Goal: Task Accomplishment & Management: Manage account settings

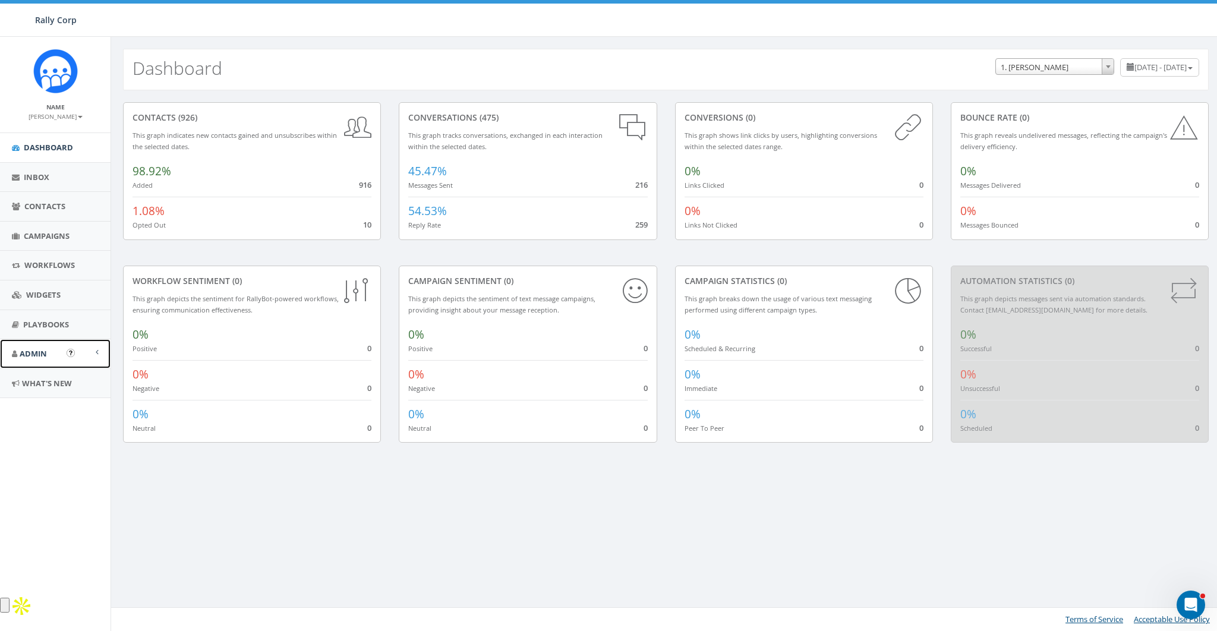
click at [36, 357] on span "Admin" at bounding box center [33, 353] width 27 height 11
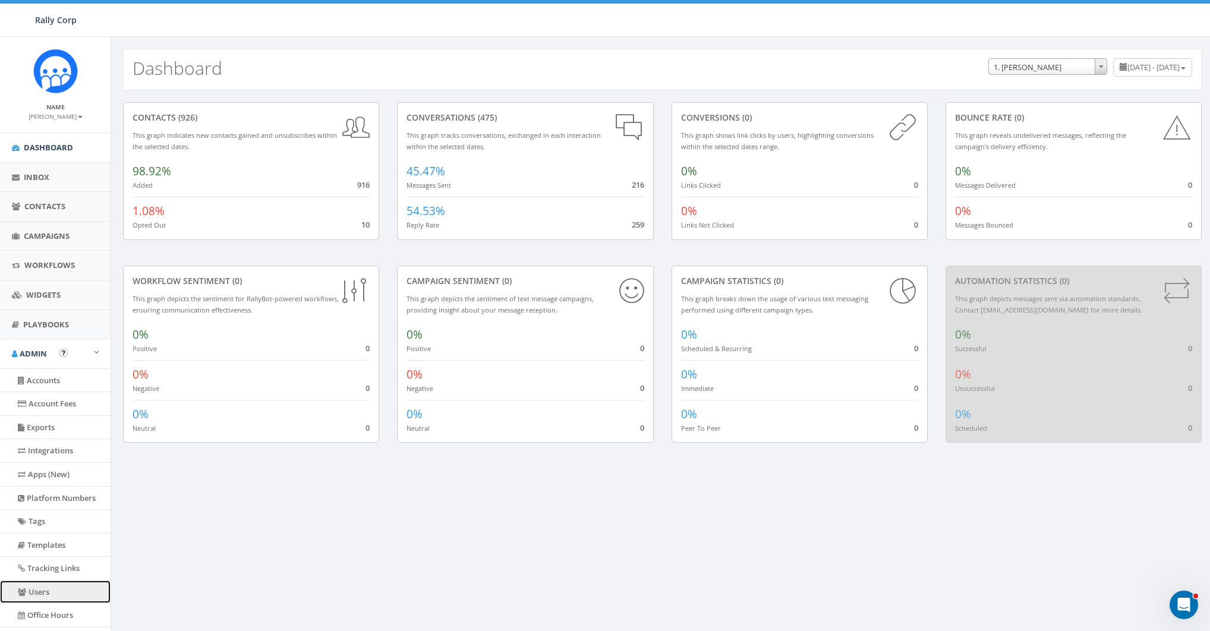
click at [37, 592] on link "Users" at bounding box center [55, 592] width 111 height 23
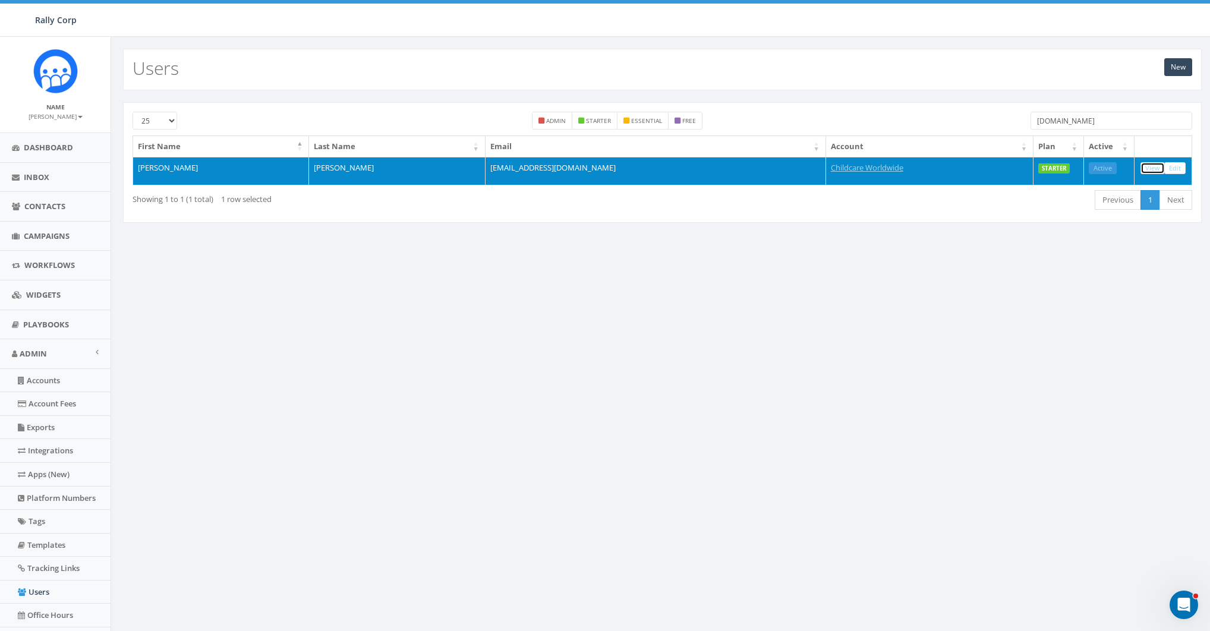
click at [1156, 168] on link "View" at bounding box center [1152, 168] width 24 height 12
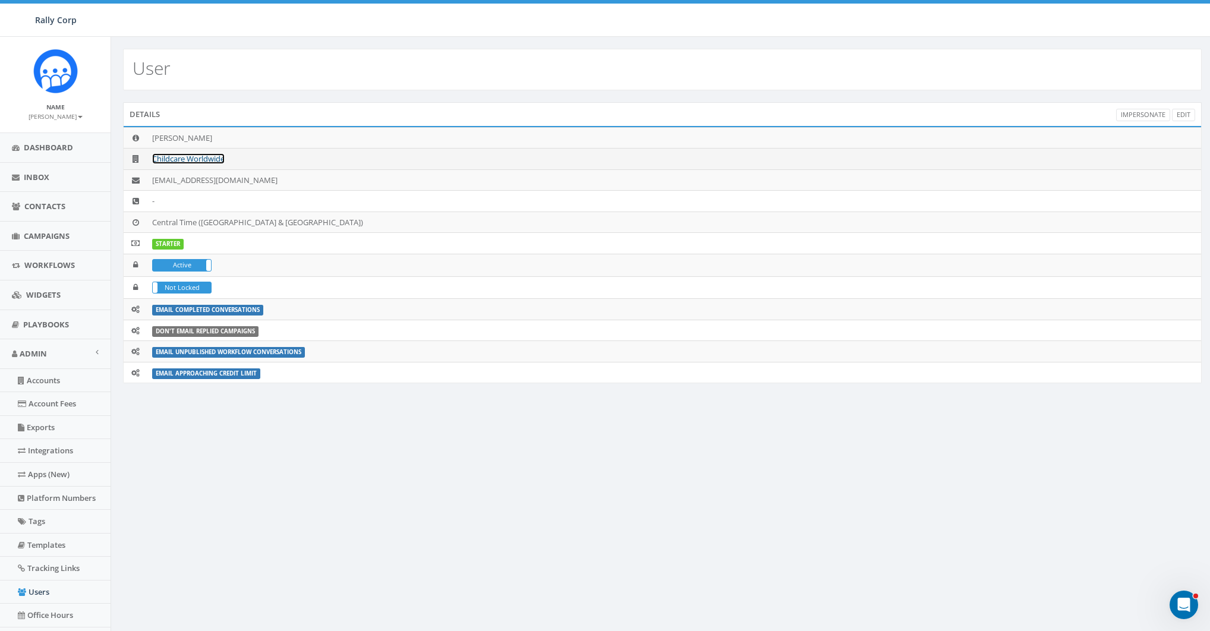
click at [198, 159] on link "Childcare Worldwide" at bounding box center [188, 158] width 72 height 11
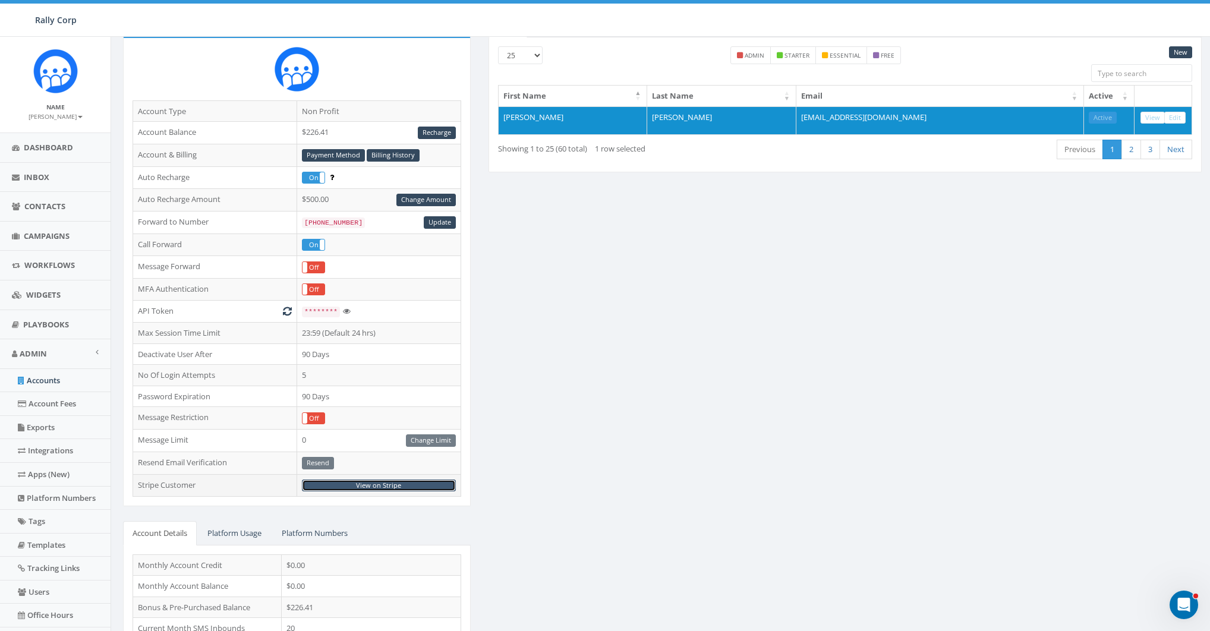
click at [377, 480] on link "View on Stripe" at bounding box center [379, 486] width 154 height 12
click at [335, 153] on link "Payment Method" at bounding box center [333, 155] width 63 height 12
